Goal: Task Accomplishment & Management: Manage account settings

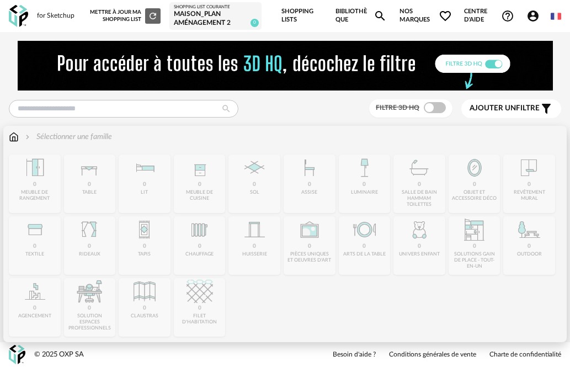
click at [86, 184] on div "Close icon 0 meuble de rangement 0 table 0 lit 0 meuble de cuisine 0 sol 0 assi…" at bounding box center [285, 245] width 552 height 182
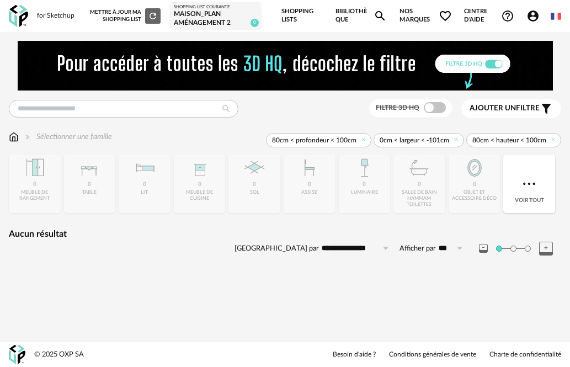
click at [301, 17] on link "Shopping Lists" at bounding box center [302, 16] width 42 height 32
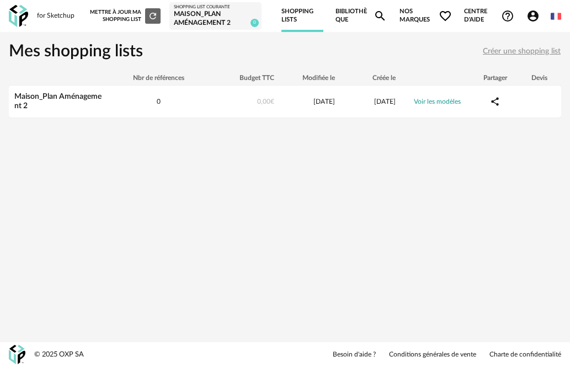
click at [344, 21] on body "for Sketchup Nouvelle shopping list Mettre à jour ma Shopping List Refresh icon…" at bounding box center [285, 183] width 570 height 367
click at [345, 19] on link "Bibliothèque Magnify icon" at bounding box center [360, 16] width 51 height 32
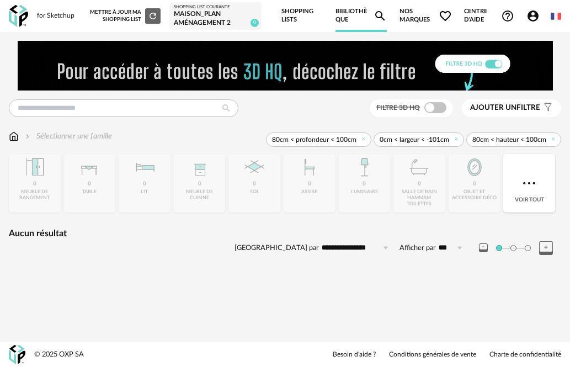
click at [153, 193] on div "Close icon 0 meuble de rangement 0 table 0 lit 0 meuble de cuisine 0 sol 0 assi…" at bounding box center [285, 183] width 552 height 58
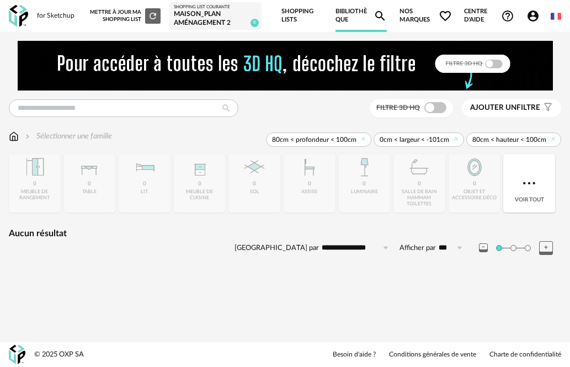
click at [117, 15] on div "Mettre à jour ma Shopping List Refresh icon" at bounding box center [125, 15] width 71 height 15
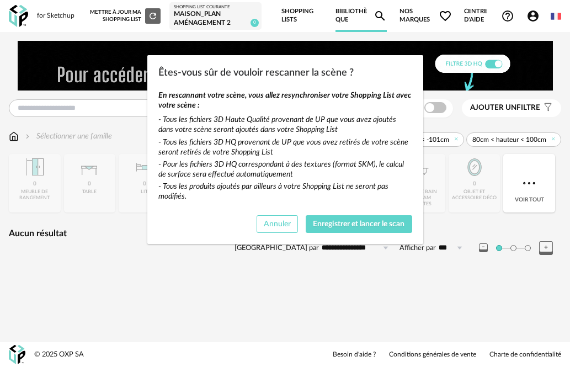
click at [275, 226] on span "Annuler" at bounding box center [277, 224] width 27 height 8
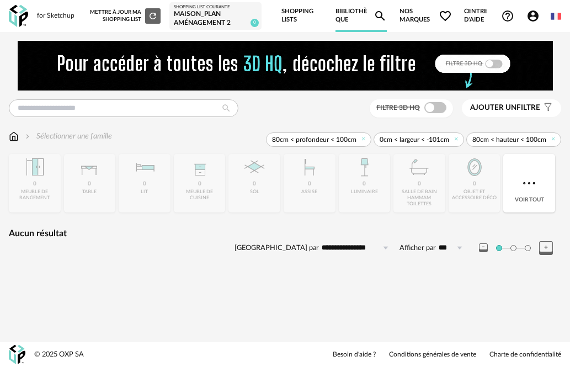
click at [419, 18] on span "Nos marques Heart Outline icon" at bounding box center [425, 16] width 52 height 32
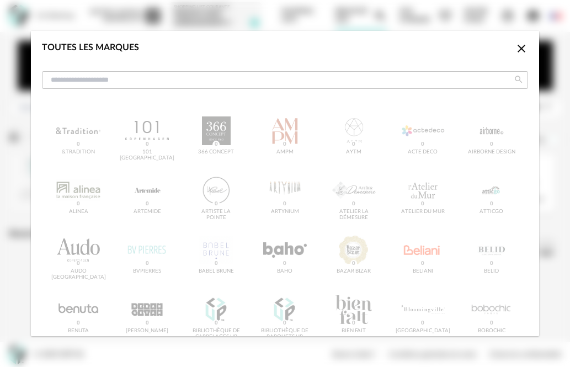
click at [514, 41] on div "Toutes les marques Close icon" at bounding box center [285, 67] width 508 height 72
click at [515, 50] on icon "Close icon" at bounding box center [521, 48] width 13 height 13
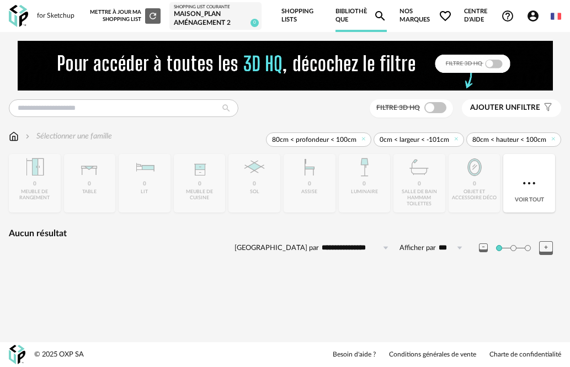
click at [291, 25] on link "Shopping Lists" at bounding box center [302, 16] width 42 height 32
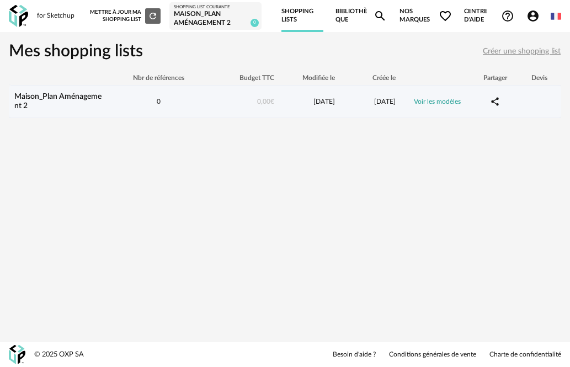
click at [442, 101] on link "Voir les modèles" at bounding box center [437, 101] width 47 height 7
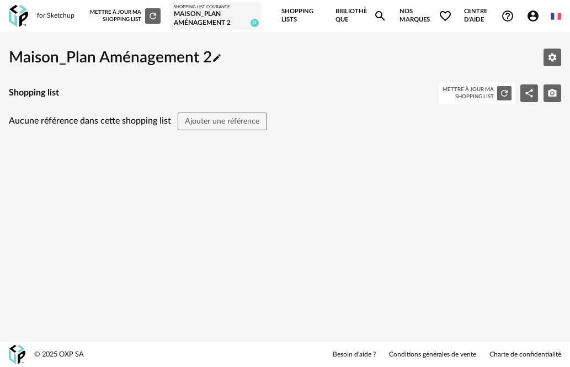
click at [110, 14] on div "Mettre à jour ma Shopping List Refresh icon" at bounding box center [125, 15] width 71 height 15
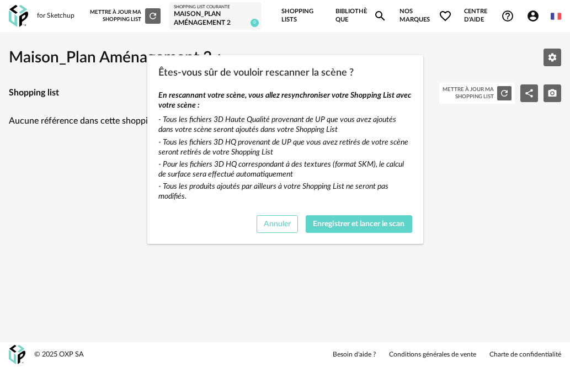
click at [260, 224] on button "Annuler" at bounding box center [277, 224] width 42 height 18
